Goal: Task Accomplishment & Management: Manage account settings

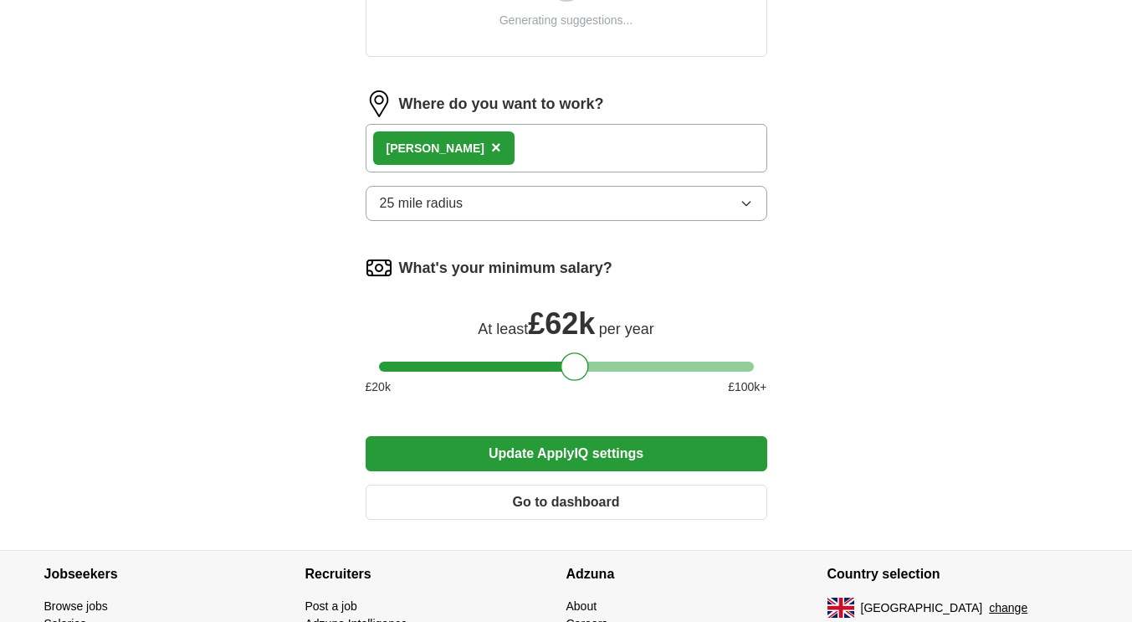
scroll to position [741, 0]
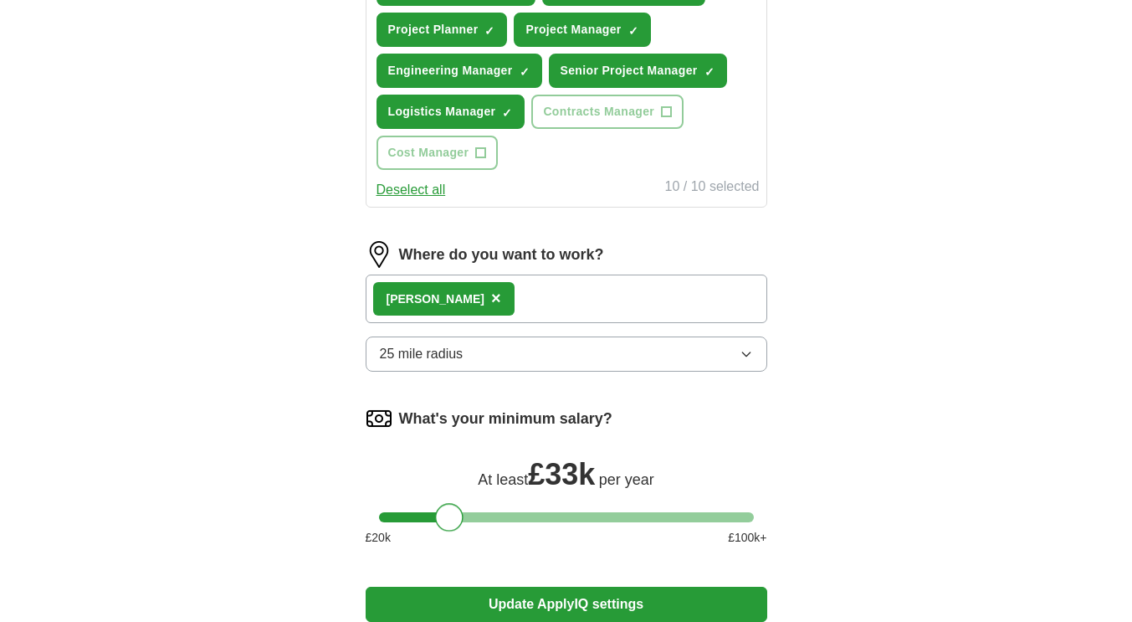
drag, startPoint x: 568, startPoint y: 340, endPoint x: 441, endPoint y: 342, distance: 127.2
click at [441, 342] on form "Select a CV [PERSON_NAME] CV_One Page.pdf [DATE] 14:03 Upload a different CV By…" at bounding box center [567, 85] width 402 height 1196
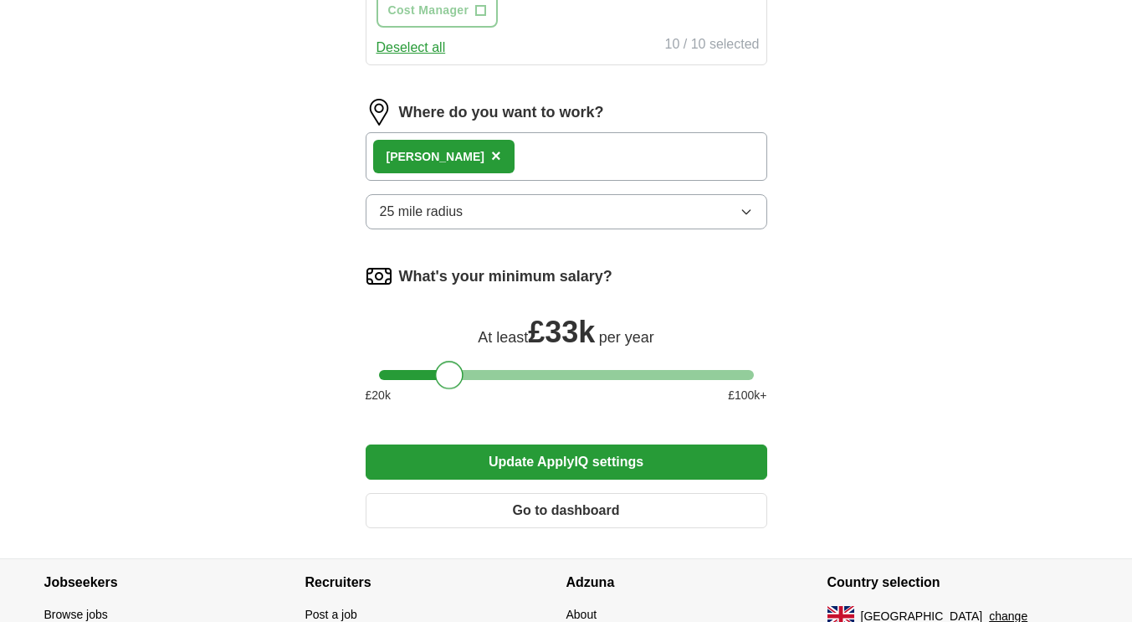
scroll to position [894, 0]
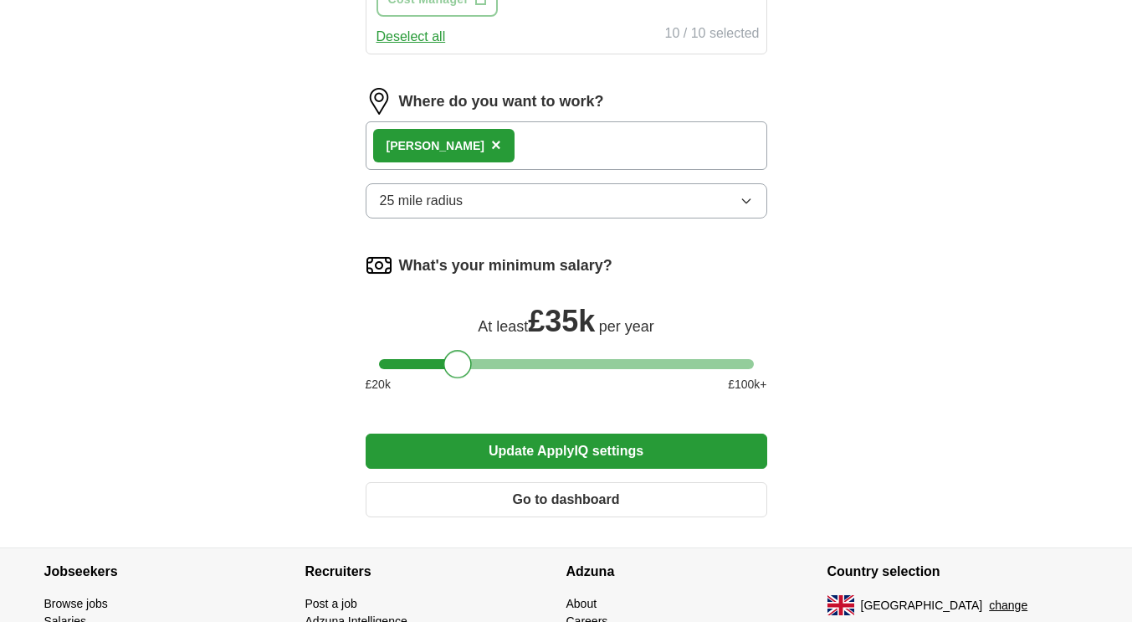
drag, startPoint x: 450, startPoint y: 361, endPoint x: 458, endPoint y: 363, distance: 8.7
click at [458, 363] on div at bounding box center [457, 364] width 28 height 28
click at [464, 442] on button "Update ApplyIQ settings" at bounding box center [567, 450] width 402 height 35
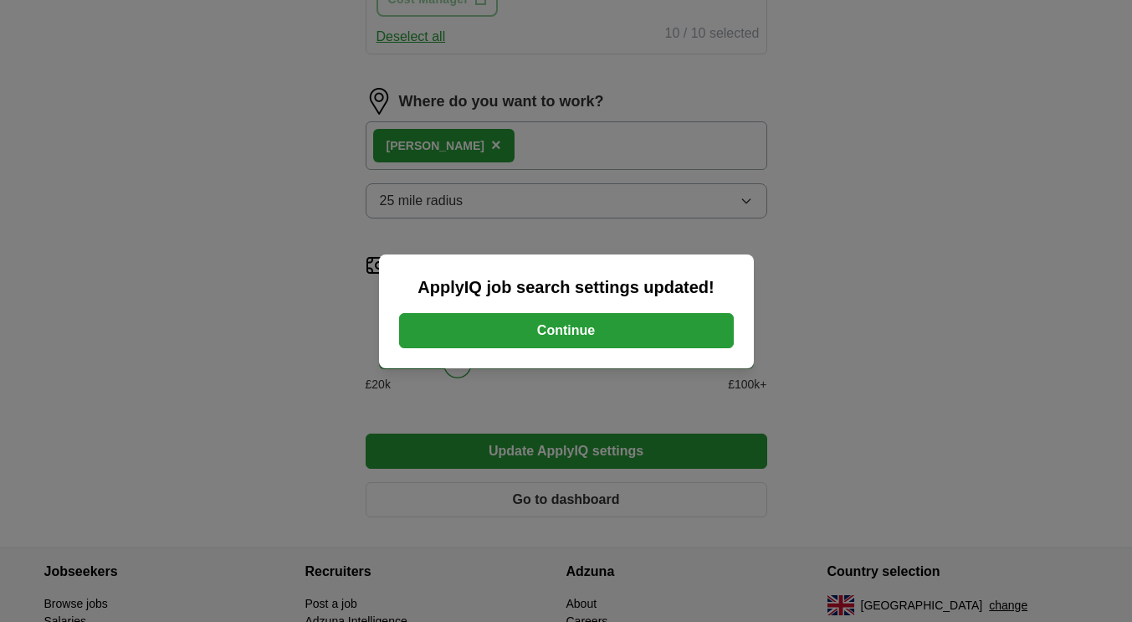
click at [576, 334] on button "Continue" at bounding box center [566, 330] width 335 height 35
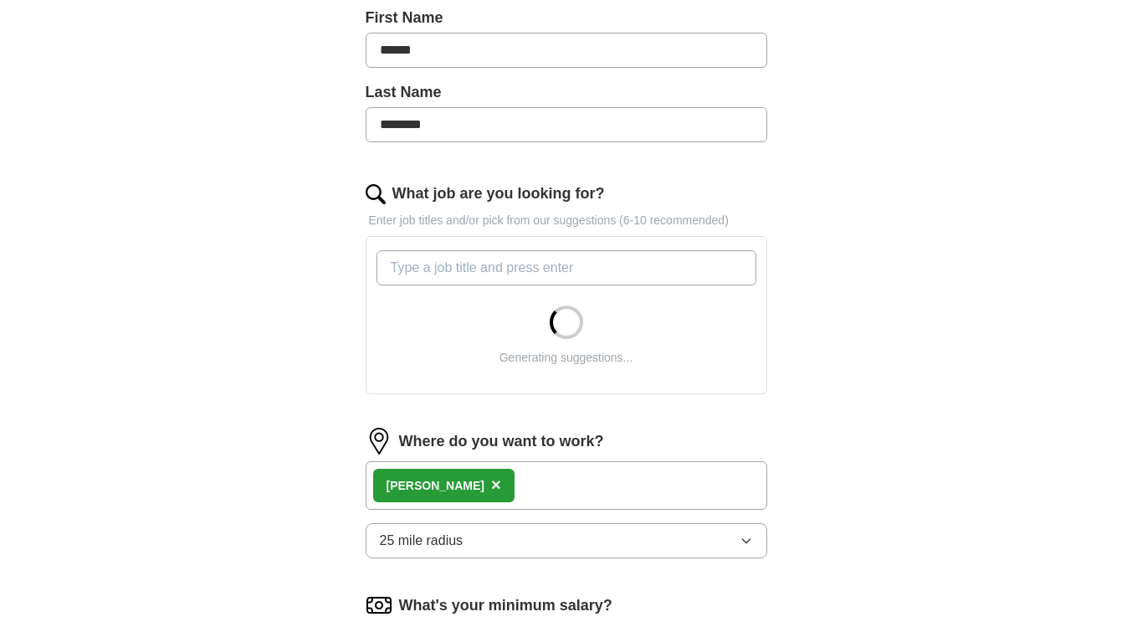
scroll to position [387, 0]
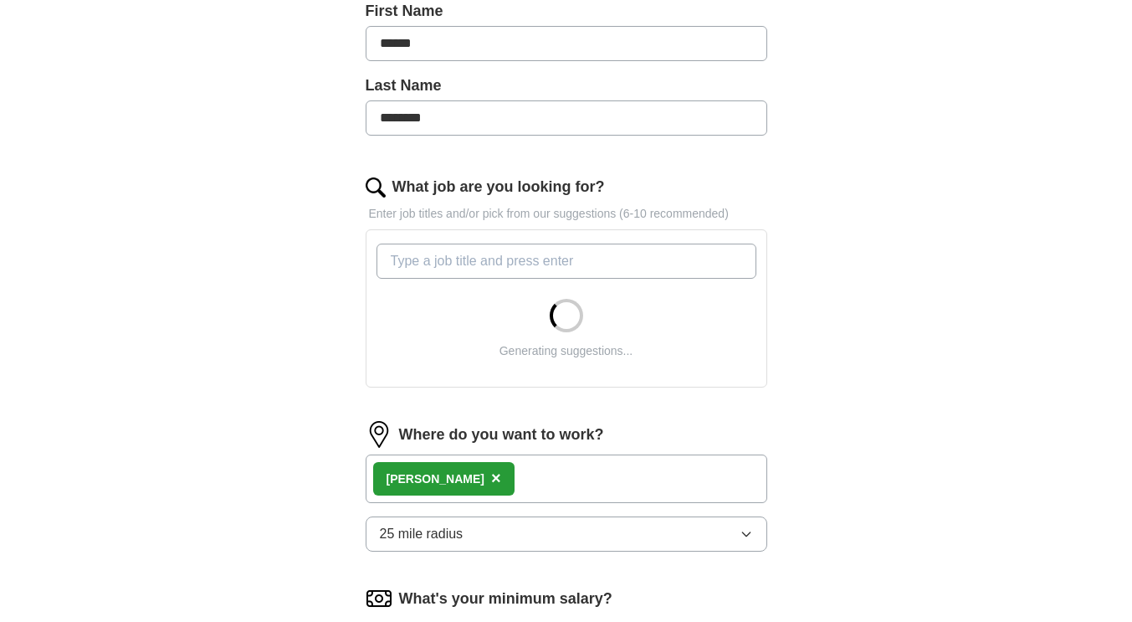
click at [619, 243] on input "What job are you looking for?" at bounding box center [566, 260] width 380 height 35
type input "admin"
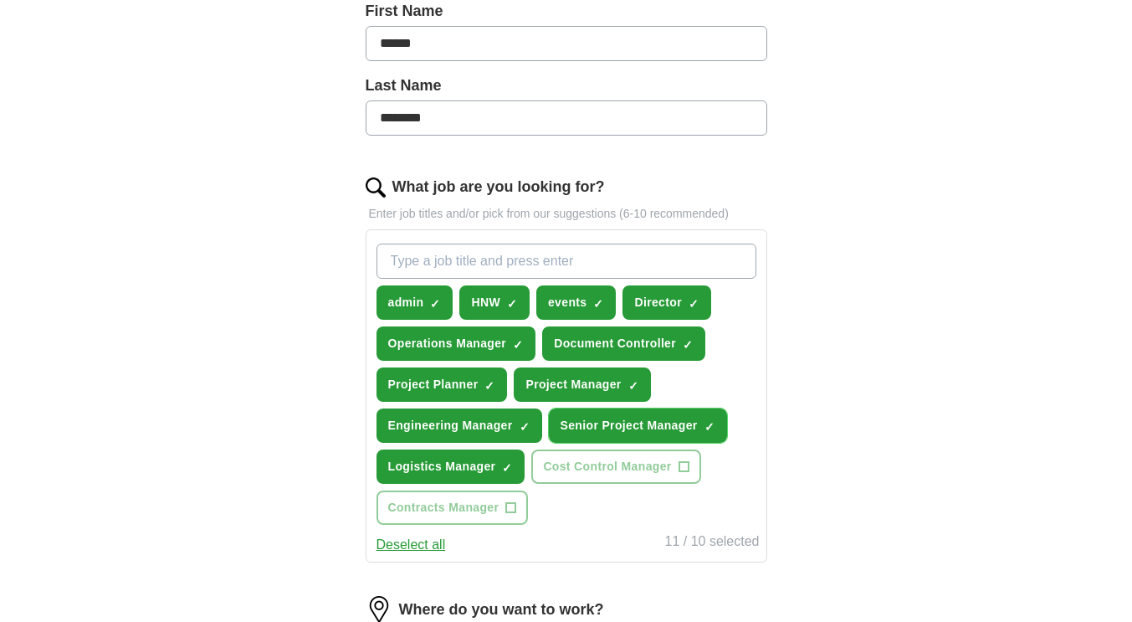
click at [0, 0] on span "×" at bounding box center [0, 0] width 0 height 0
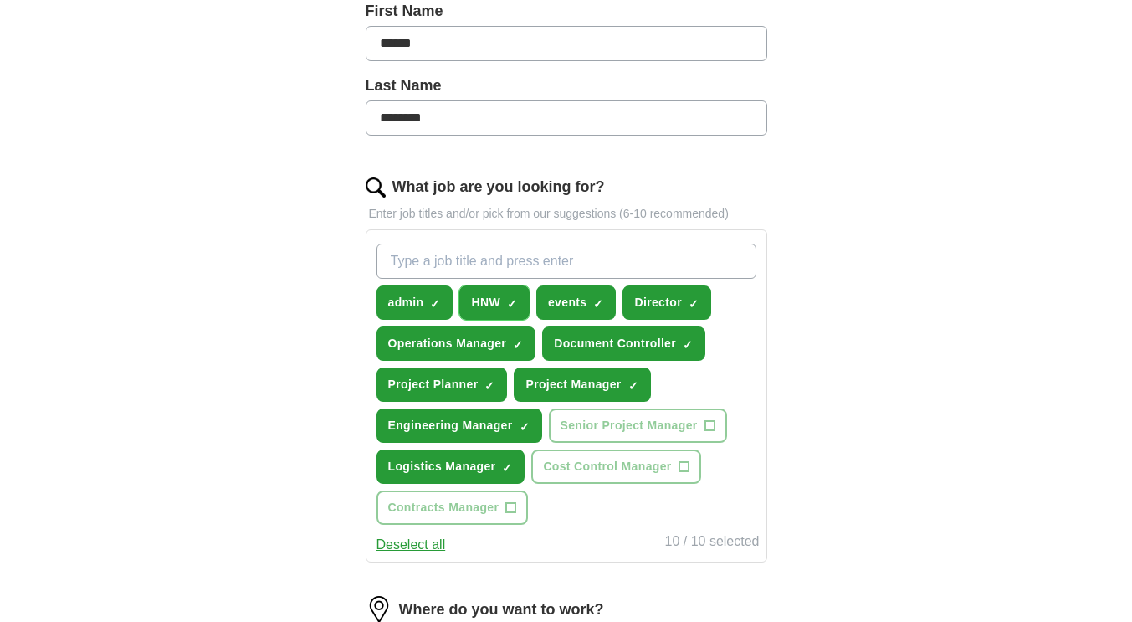
click at [0, 0] on span "×" at bounding box center [0, 0] width 0 height 0
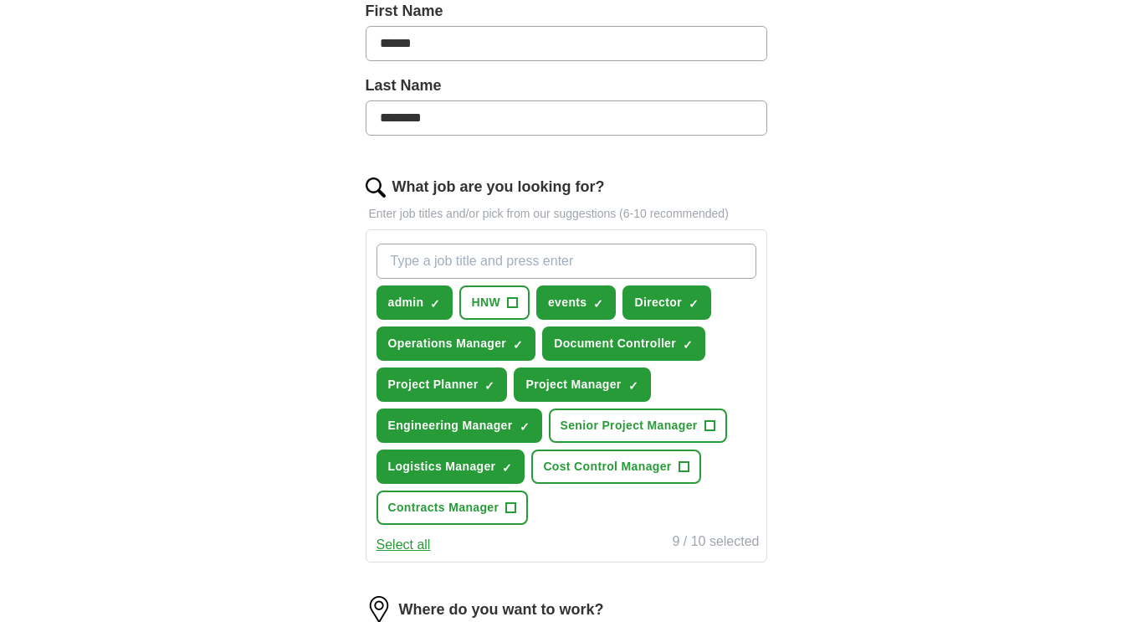
click at [512, 263] on input "What job are you looking for?" at bounding box center [566, 260] width 380 height 35
click at [0, 0] on span "×" at bounding box center [0, 0] width 0 height 0
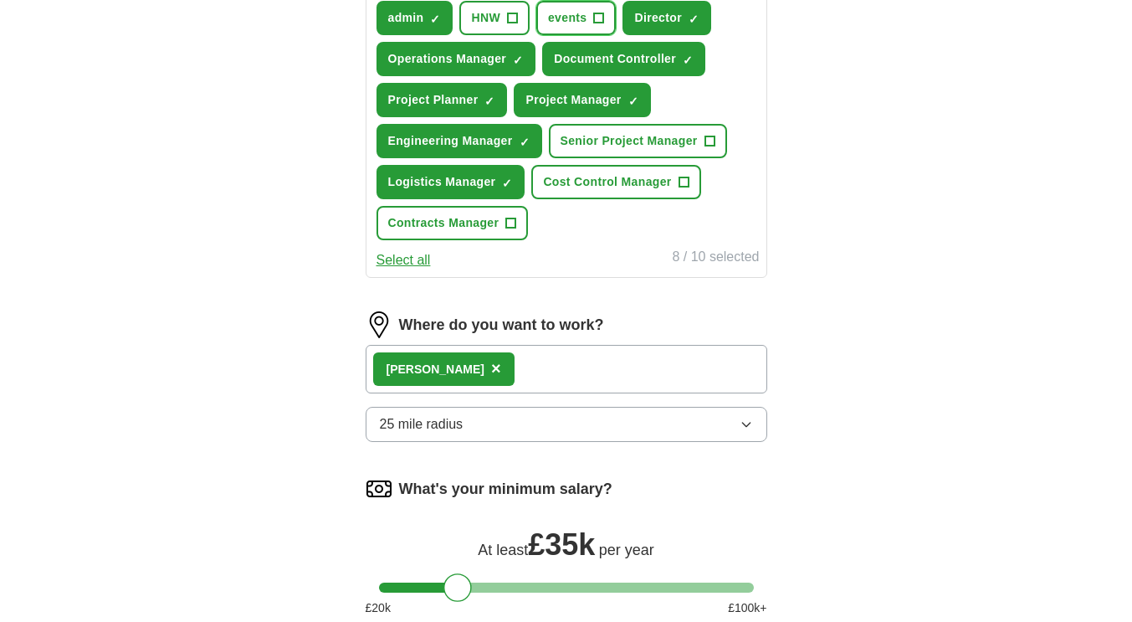
scroll to position [690, 0]
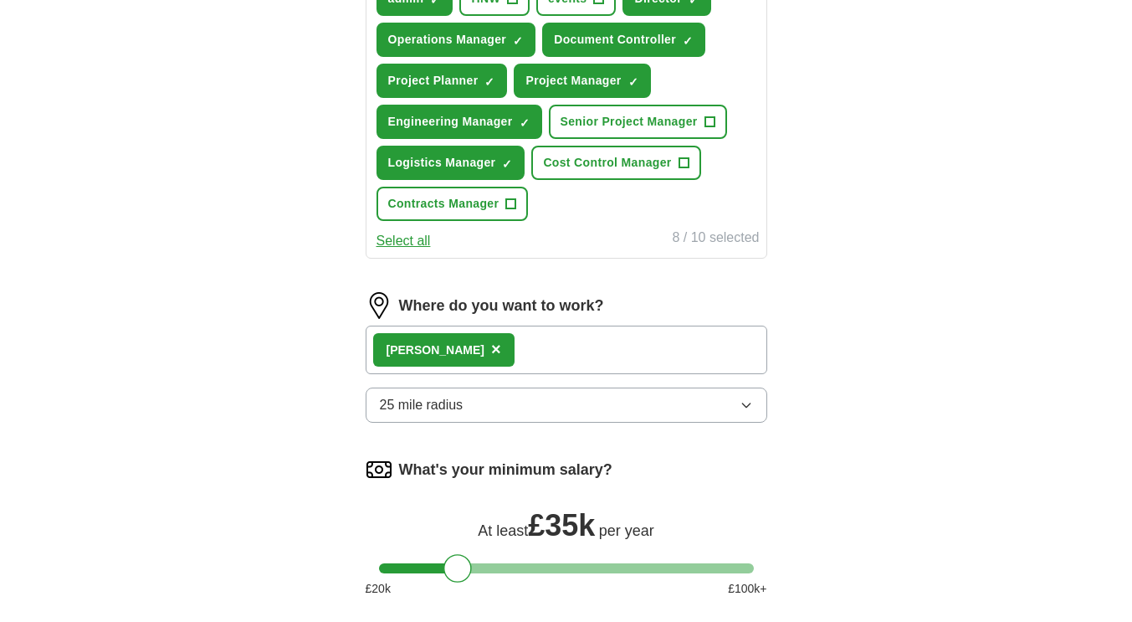
click at [621, 353] on div "[PERSON_NAME] ×" at bounding box center [567, 349] width 402 height 49
click at [609, 403] on button "25 mile radius" at bounding box center [567, 404] width 402 height 35
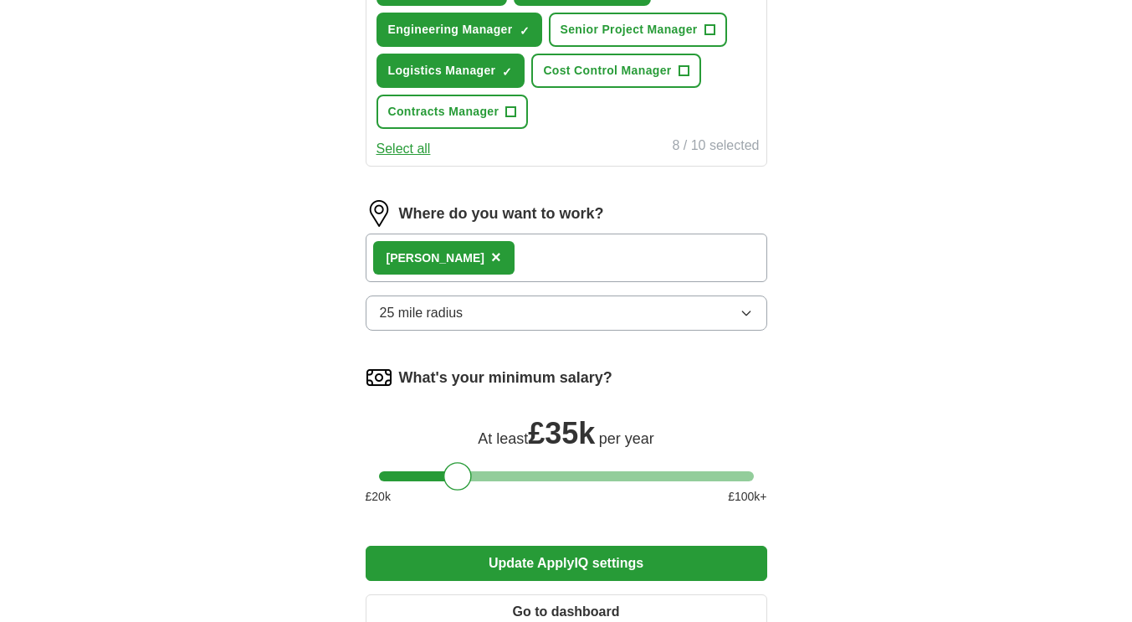
scroll to position [797, 0]
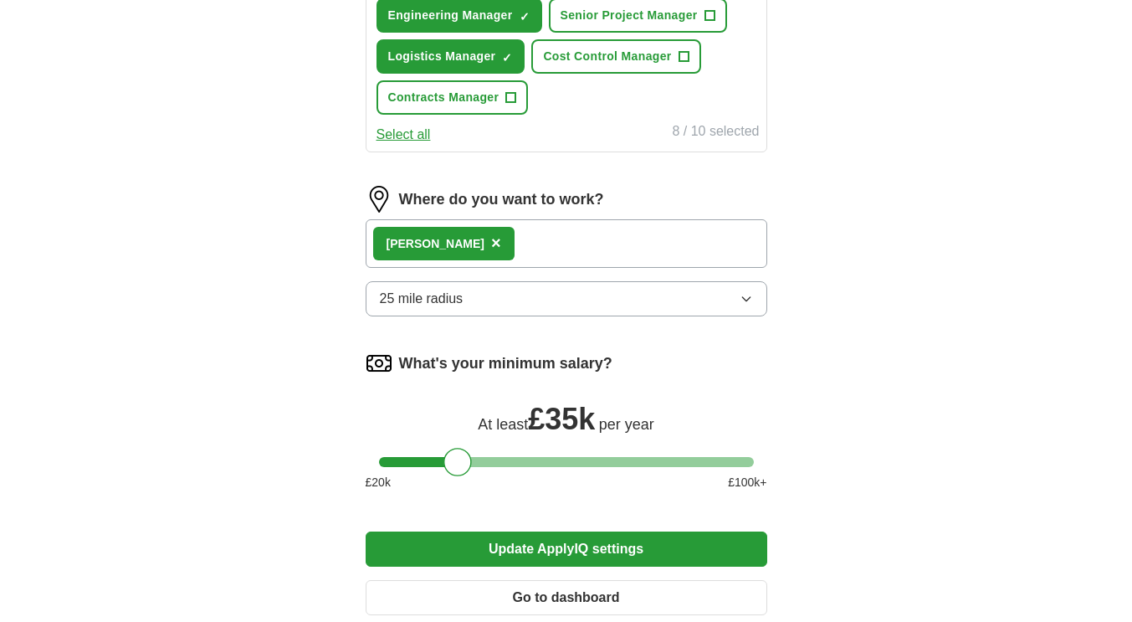
click at [581, 293] on button "25 mile radius" at bounding box center [567, 298] width 402 height 35
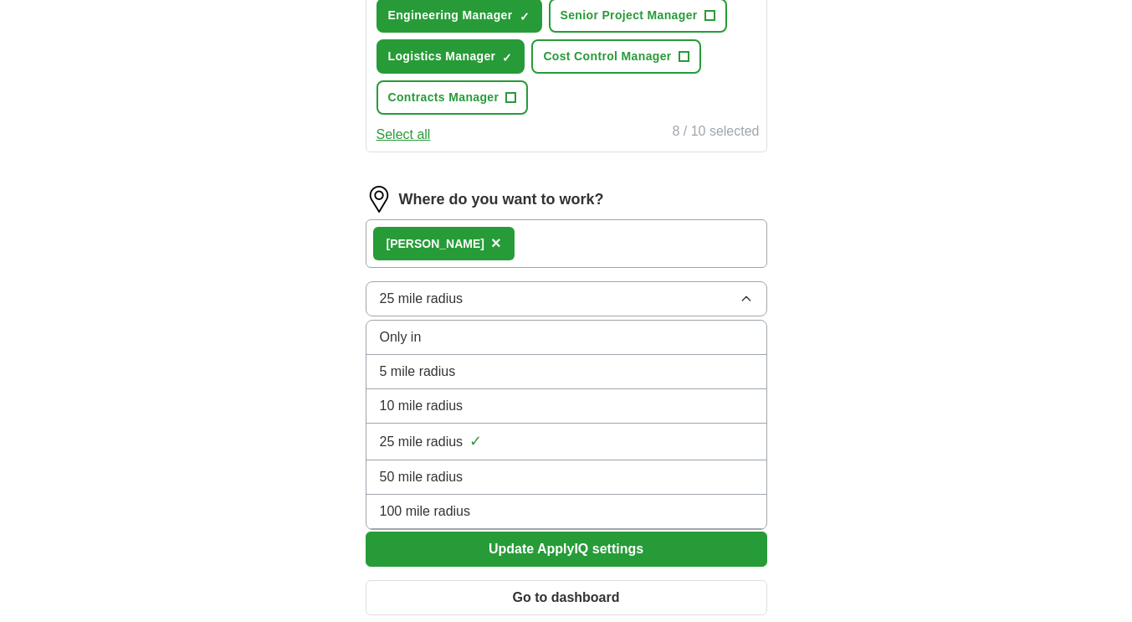
click at [505, 463] on li "50 mile radius" at bounding box center [566, 477] width 400 height 34
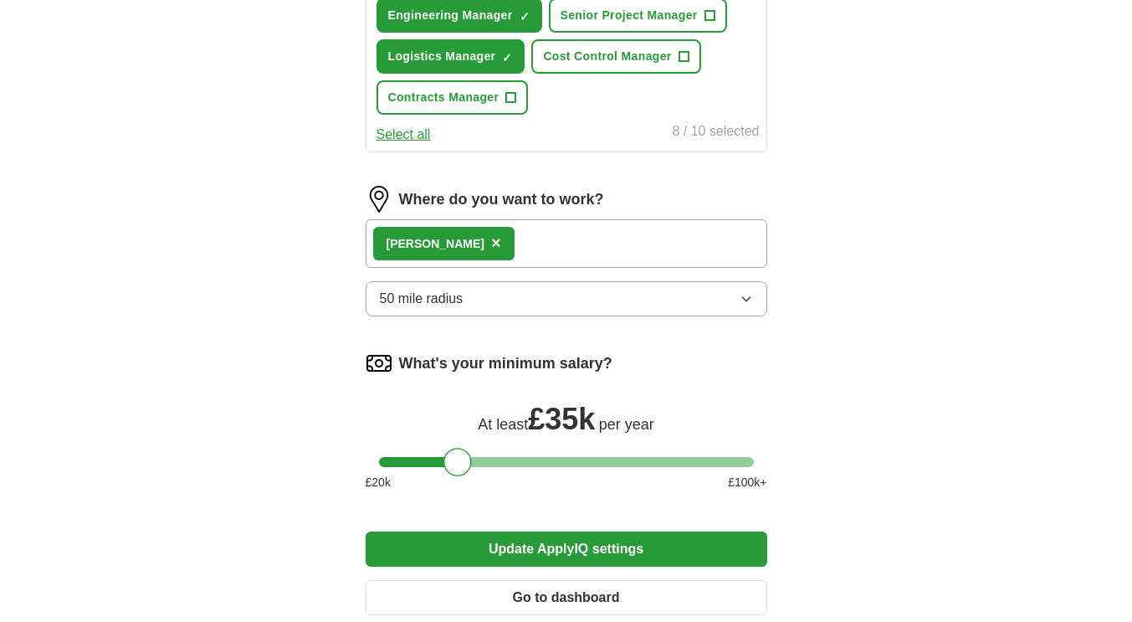
click at [566, 553] on button "Update ApplyIQ settings" at bounding box center [567, 548] width 402 height 35
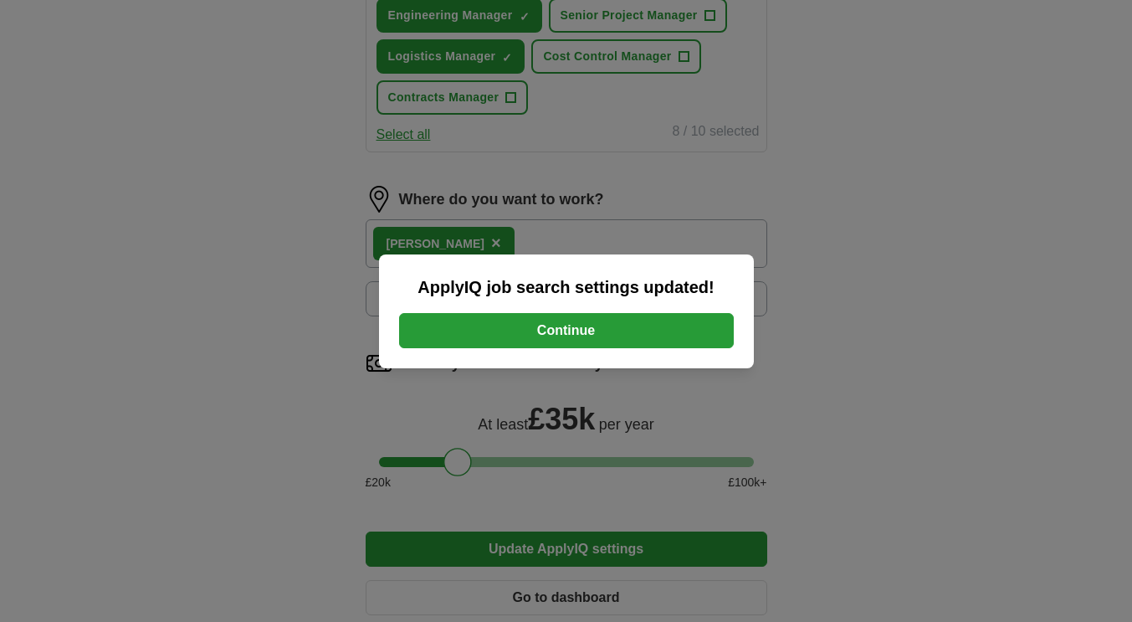
click at [622, 336] on button "Continue" at bounding box center [566, 330] width 335 height 35
